Goal: Task Accomplishment & Management: Complete application form

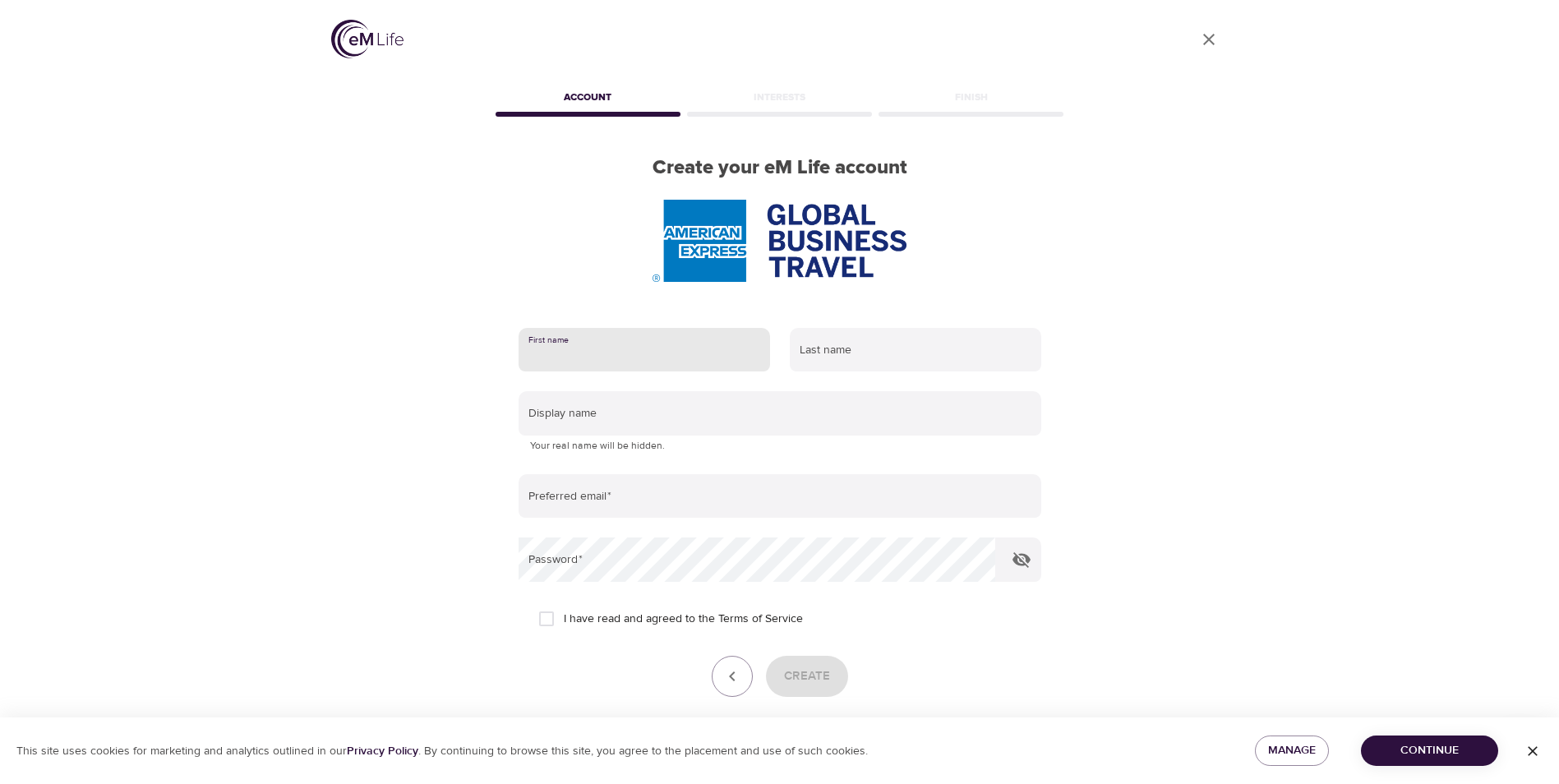
click at [586, 353] on input "text" at bounding box center [644, 350] width 251 height 45
type input "puja"
type input "joshi"
type input "puja.a.joshi@amexgbt.com"
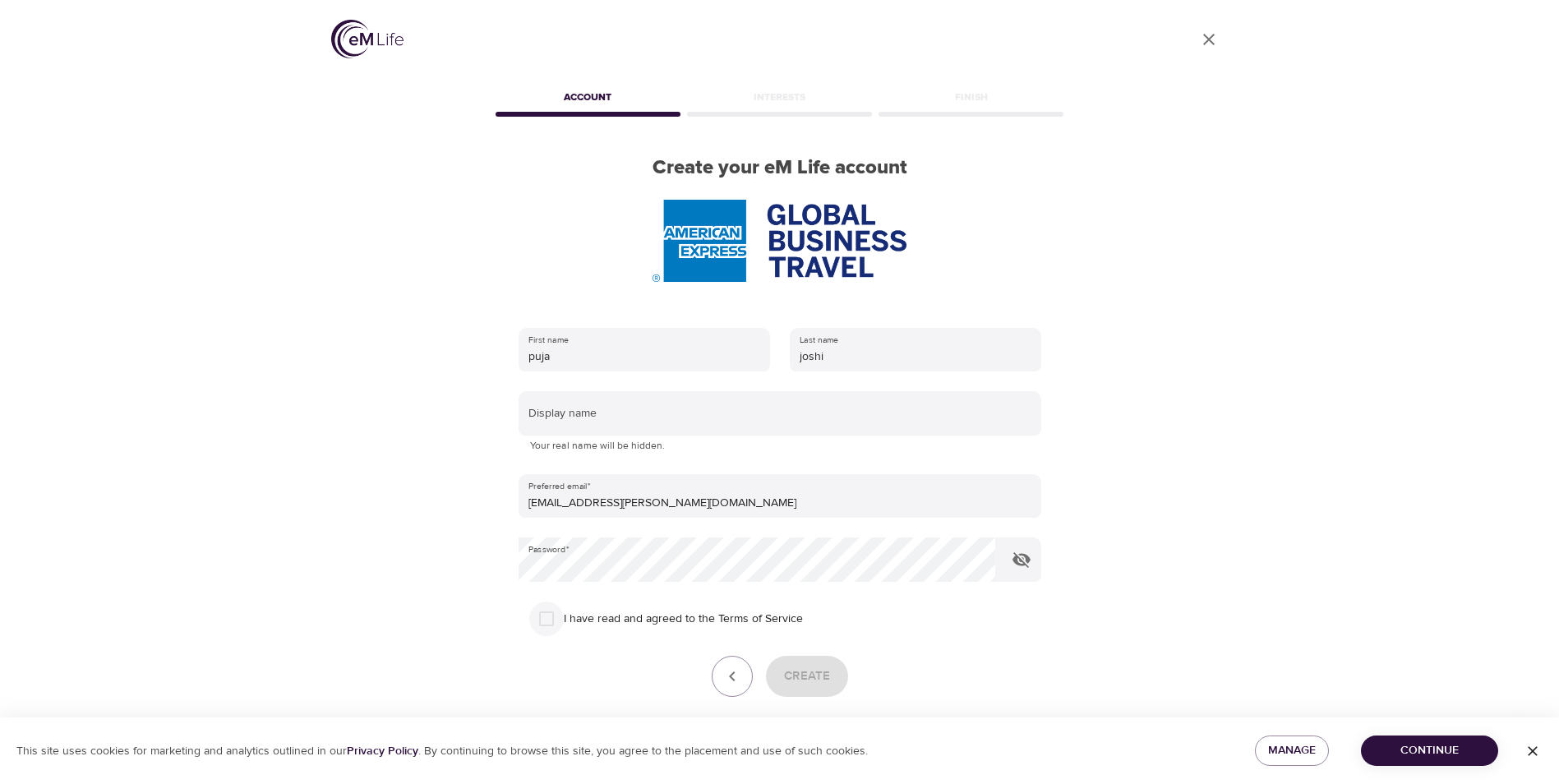
click at [551, 619] on input "I have read and agreed to the Terms of Service" at bounding box center [546, 619] width 35 height 35
checkbox input "true"
click at [798, 677] on span "Create" at bounding box center [807, 676] width 46 height 21
